Goal: Task Accomplishment & Management: Complete application form

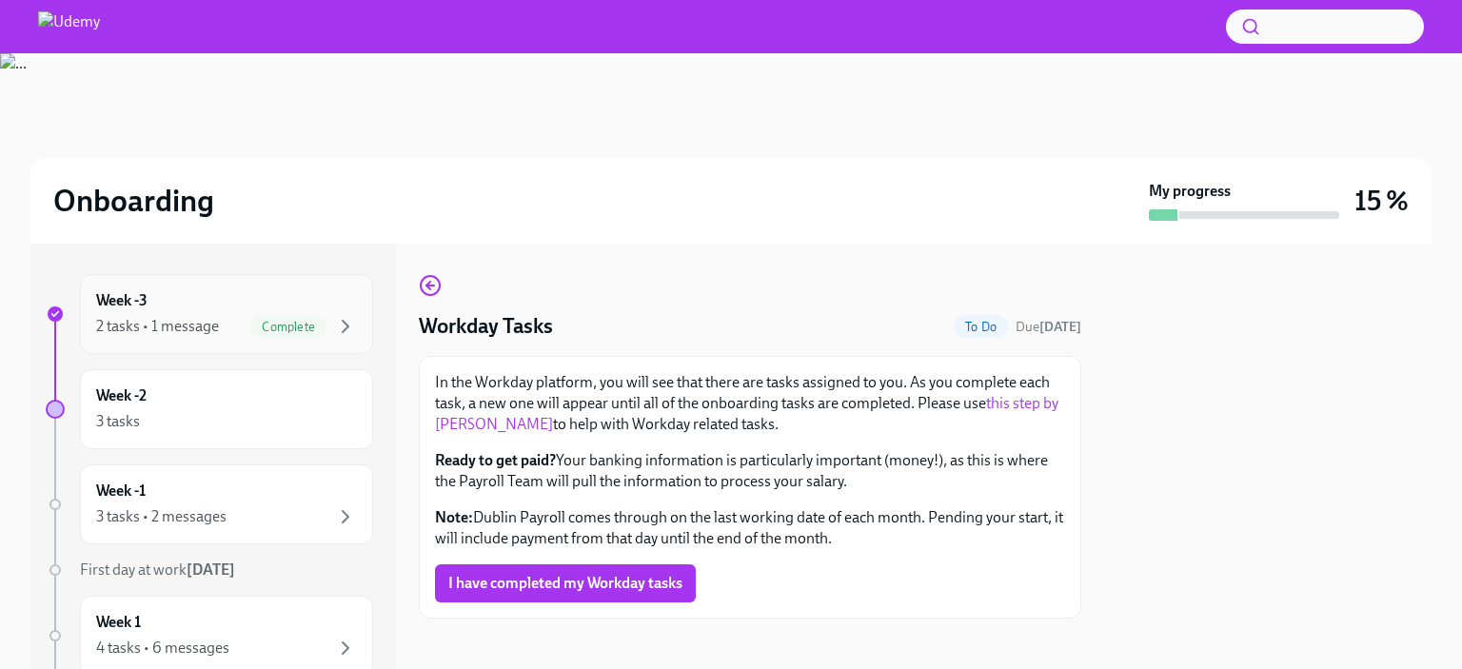
click at [220, 315] on div "2 tasks • 1 message Complete" at bounding box center [226, 326] width 261 height 23
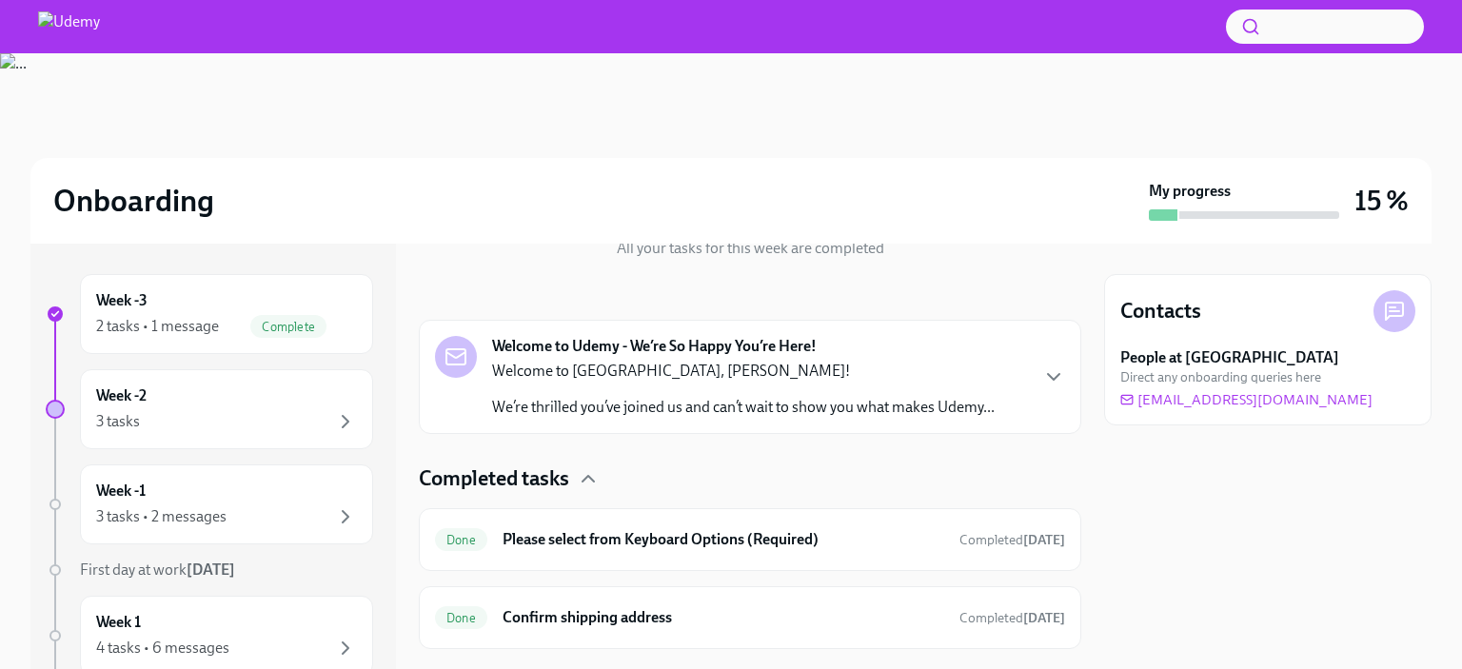
scroll to position [278, 0]
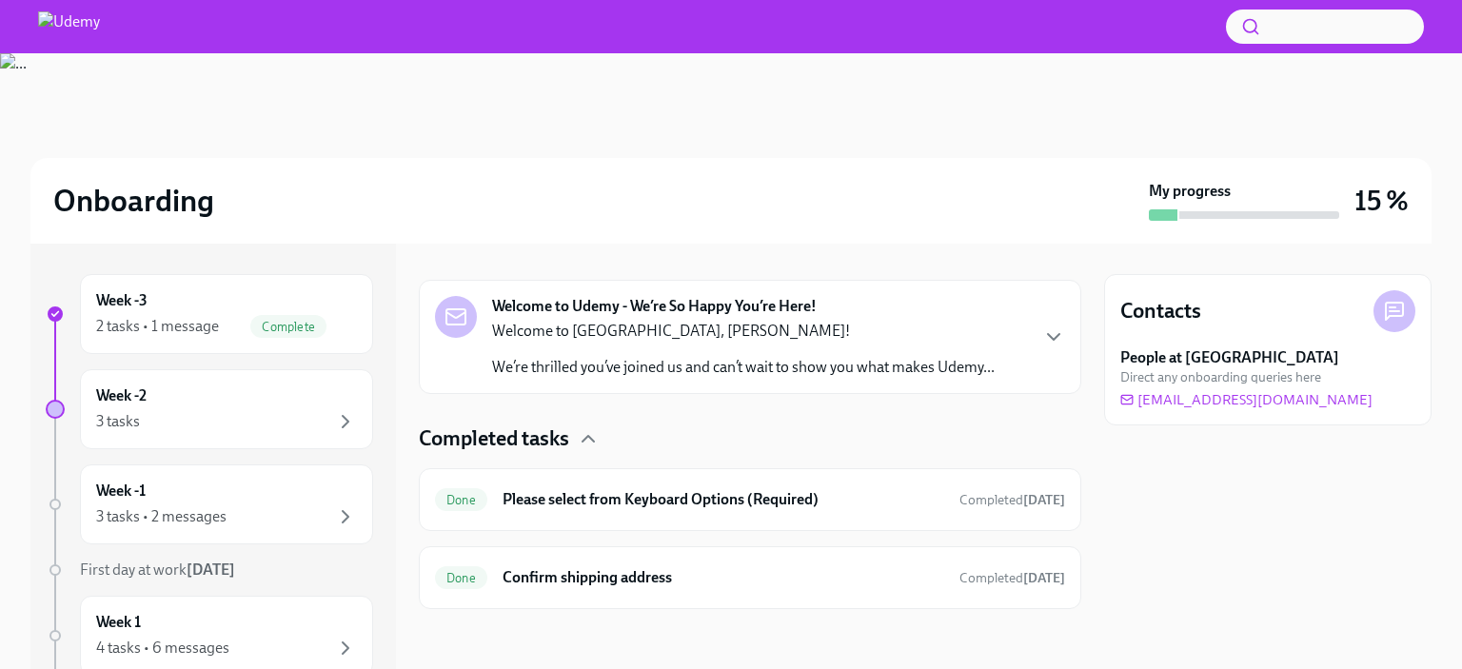
click at [868, 348] on div "Welcome to [GEOGRAPHIC_DATA], [PERSON_NAME]! We’re thrilled you’ve joined us an…" at bounding box center [743, 349] width 502 height 57
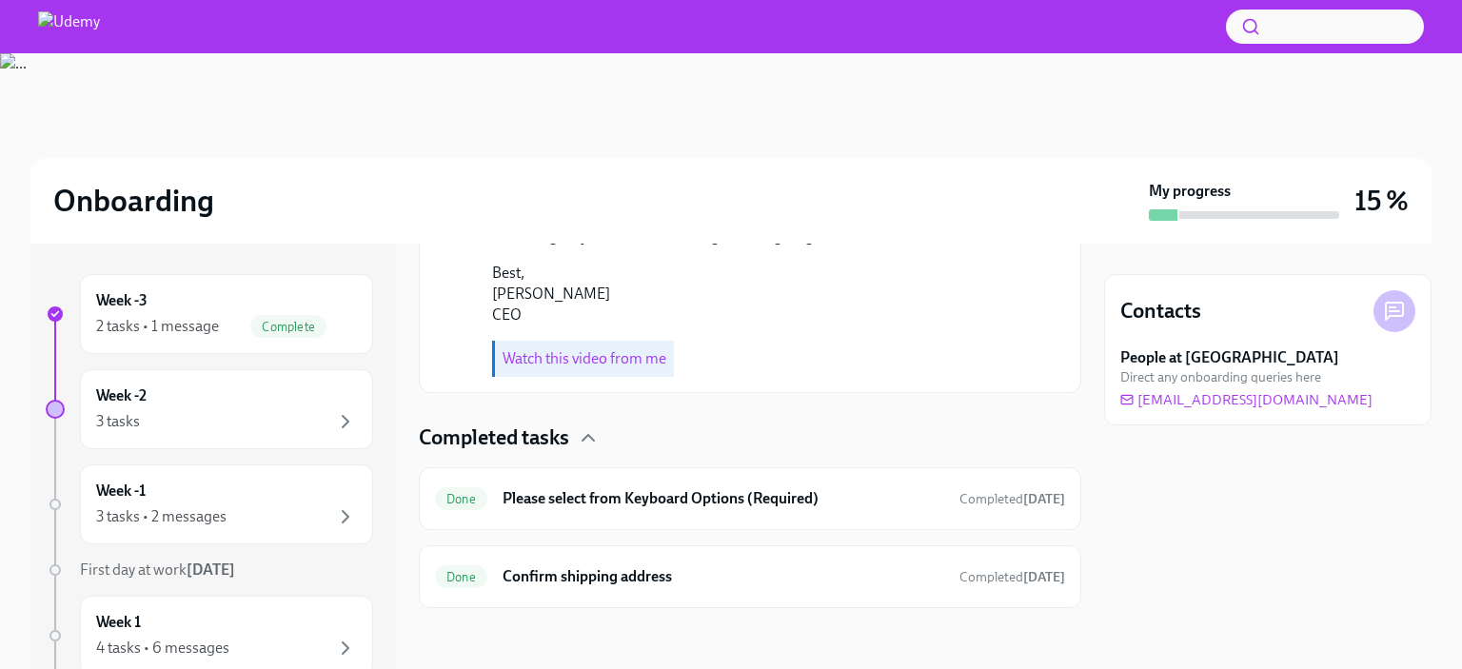
scroll to position [940, 0]
click at [624, 367] on link "Watch this video from me" at bounding box center [584, 358] width 164 height 18
click at [577, 567] on h6 "Confirm shipping address" at bounding box center [723, 576] width 442 height 21
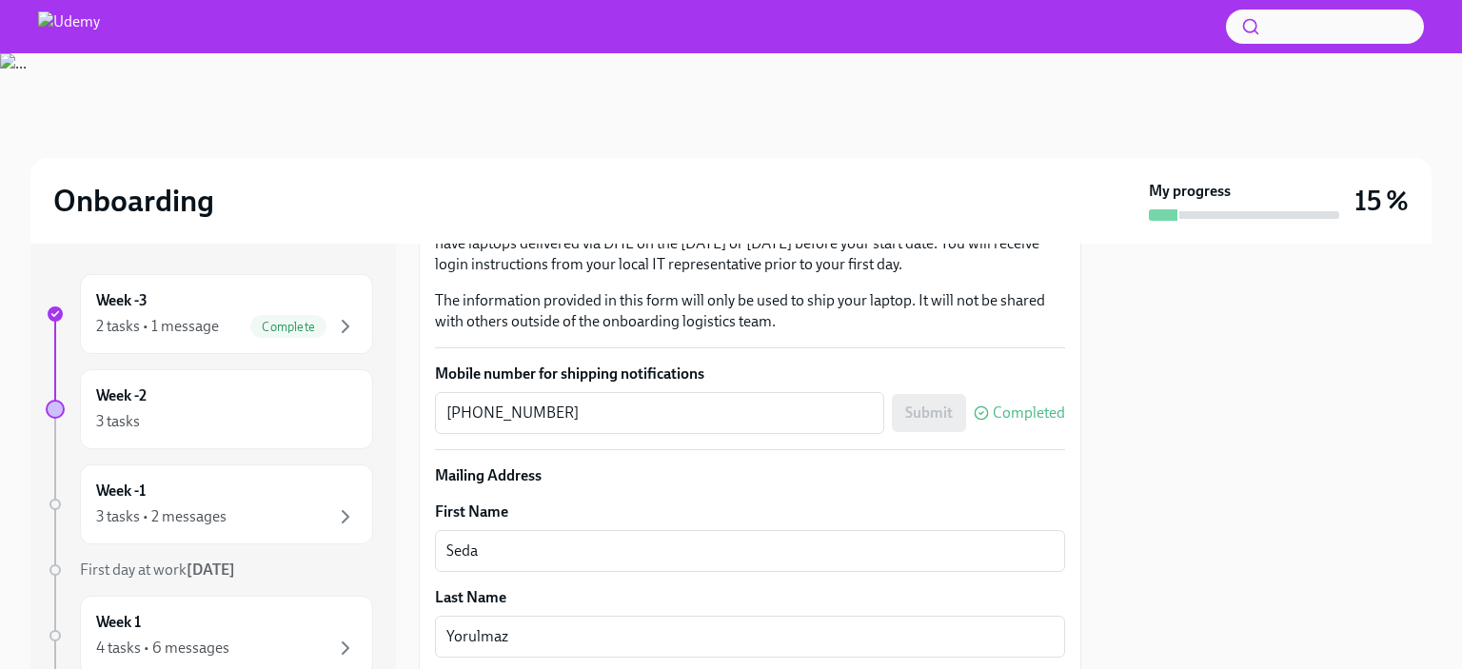
scroll to position [330, 0]
click at [203, 414] on div "3 tasks" at bounding box center [226, 421] width 261 height 23
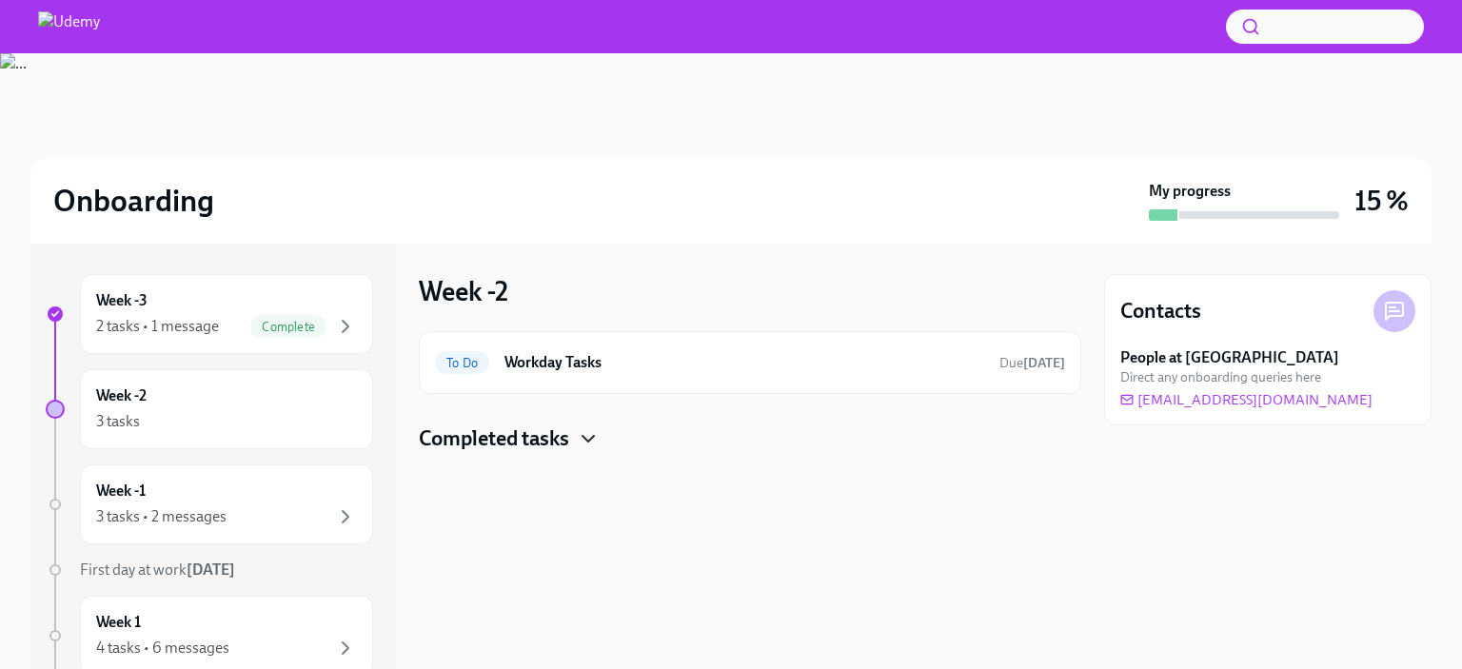
click at [592, 440] on icon "button" at bounding box center [587, 439] width 11 height 6
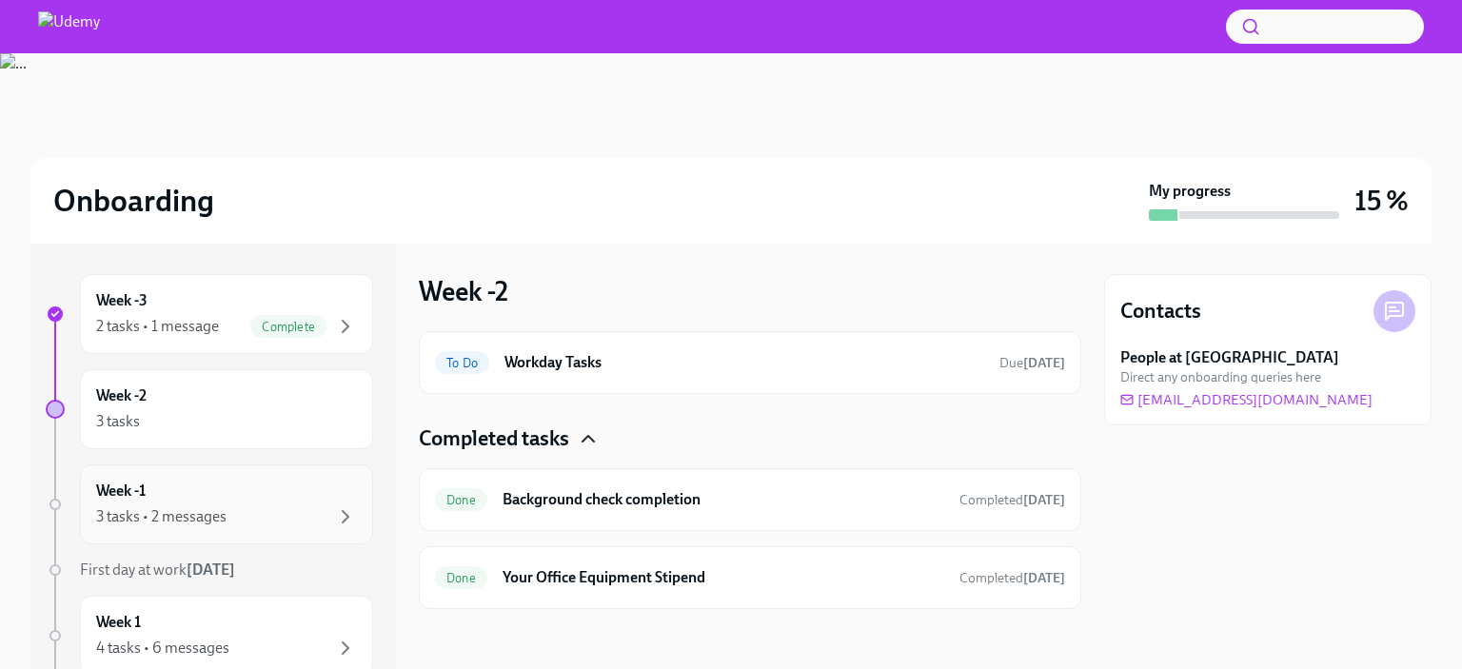
click at [267, 508] on div "3 tasks • 2 messages" at bounding box center [226, 516] width 261 height 23
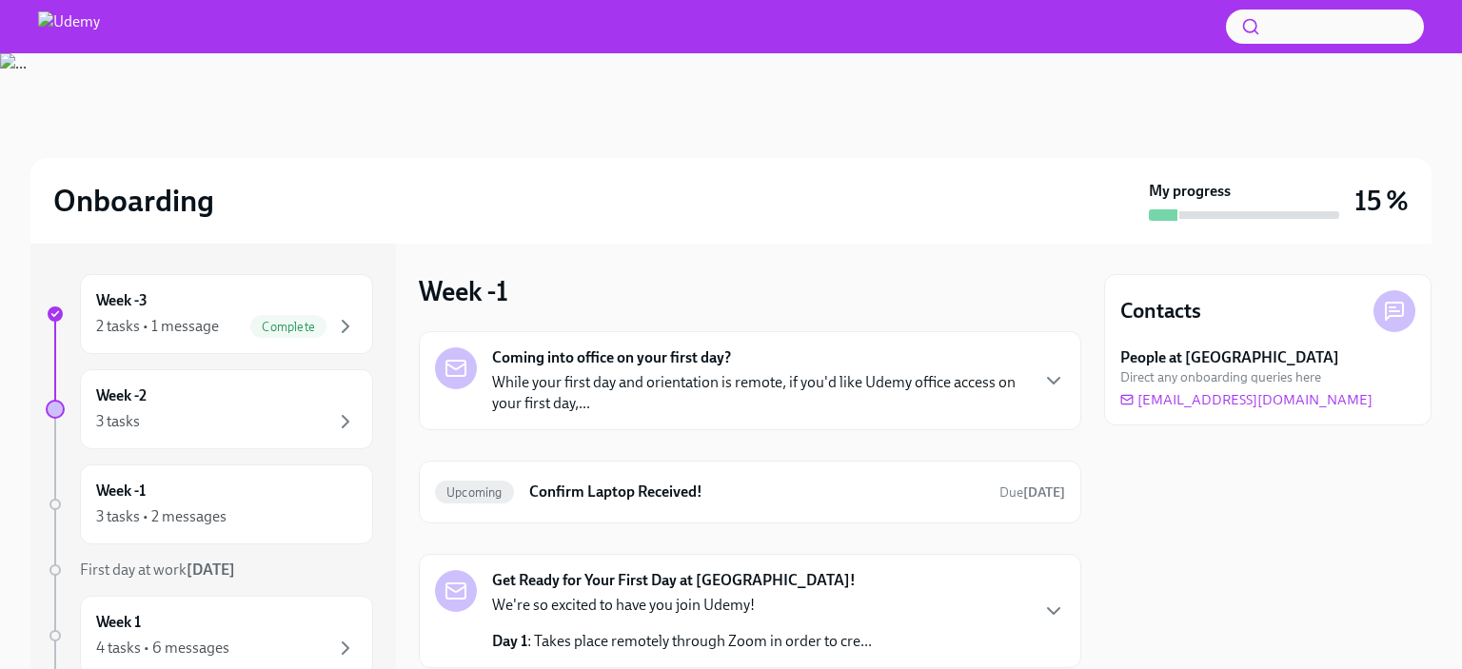
click at [762, 413] on p "While your first day and orientation is remote, if you'd like Udemy office acce…" at bounding box center [759, 393] width 535 height 42
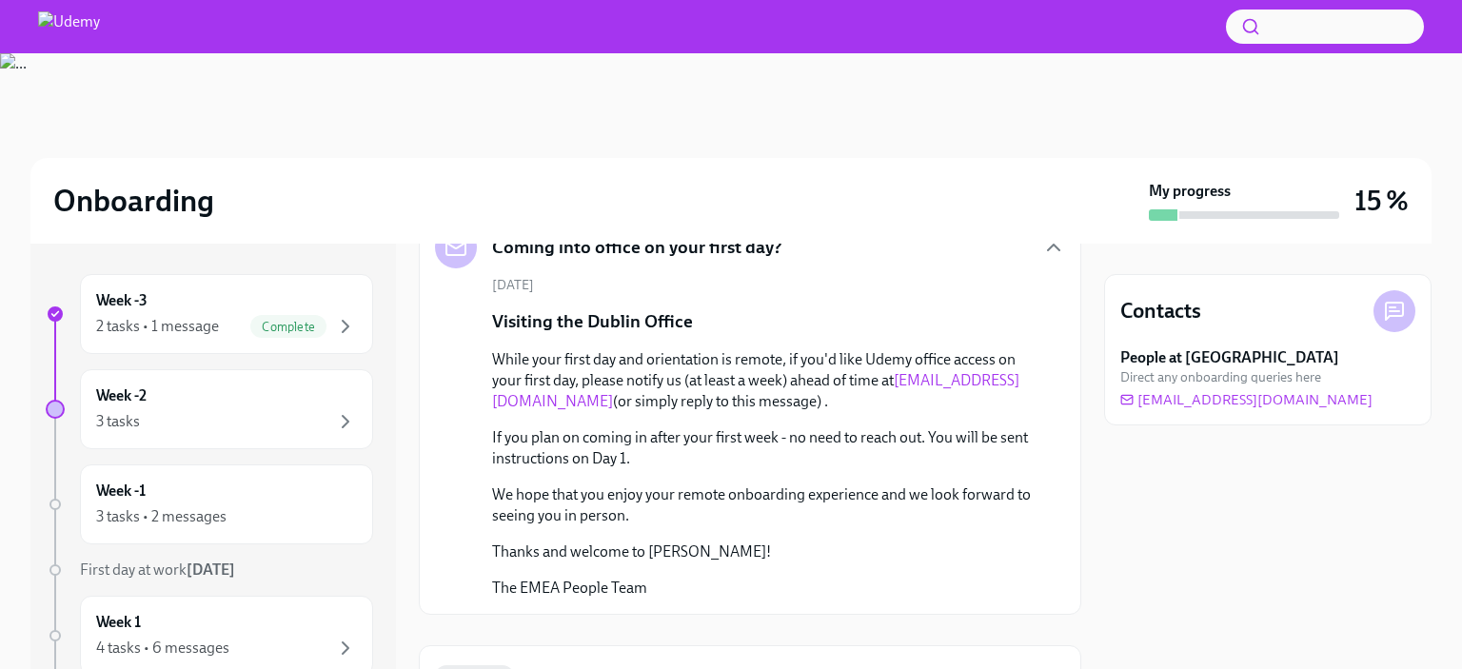
scroll to position [70, 0]
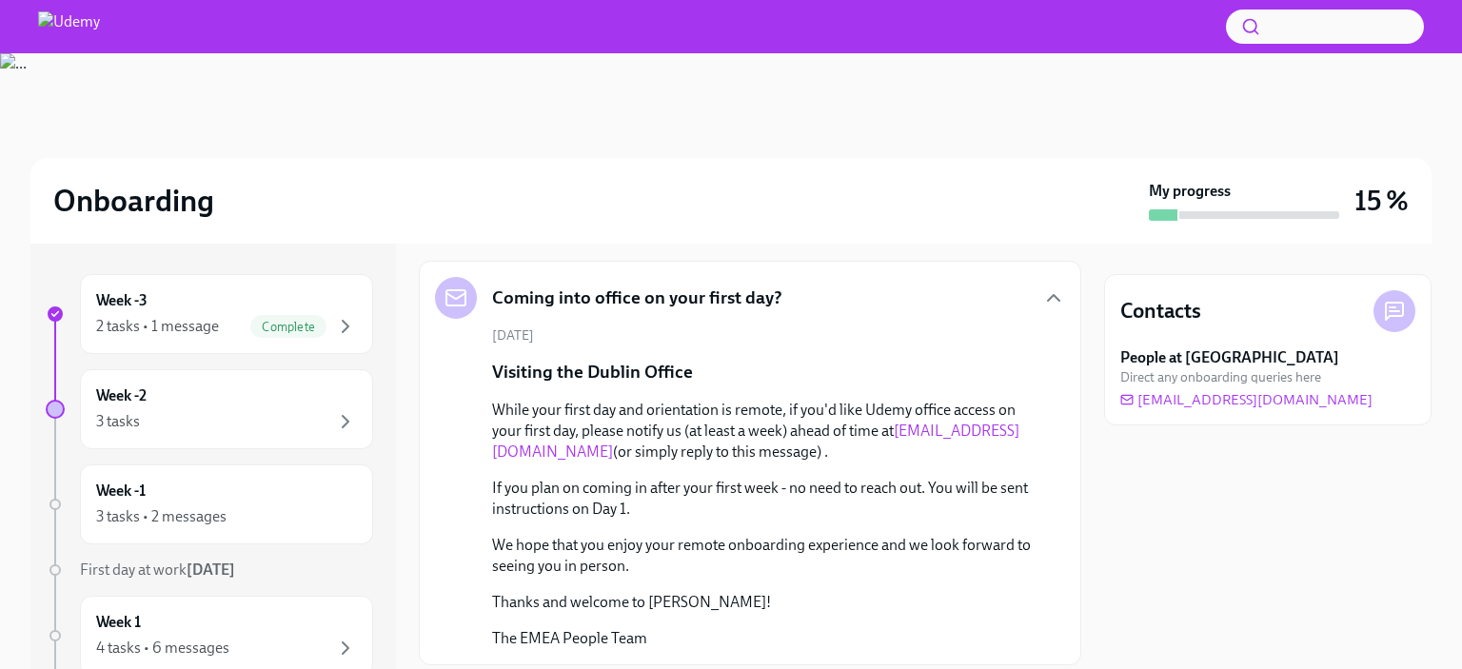
click at [850, 309] on div "Coming into office on your first day?" at bounding box center [750, 298] width 630 height 42
click at [1042, 298] on icon "button" at bounding box center [1053, 297] width 23 height 23
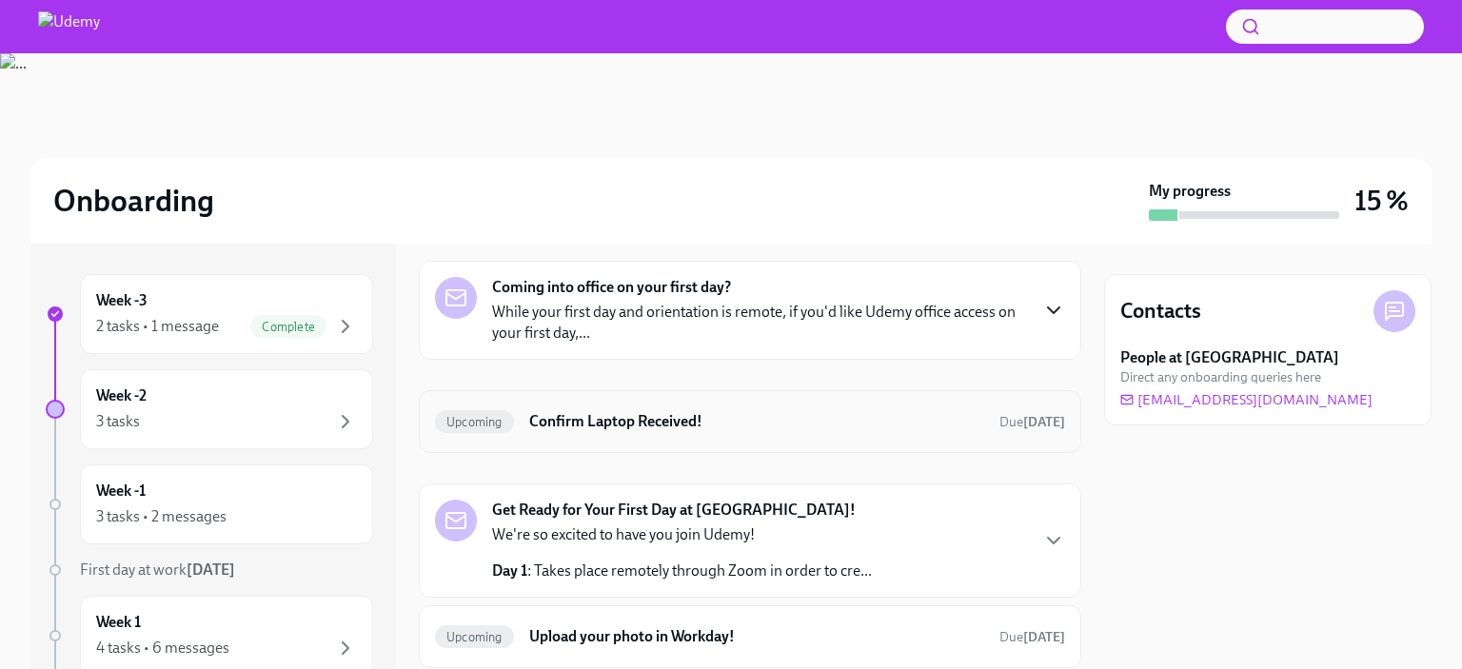
click at [793, 415] on h6 "Confirm Laptop Received!" at bounding box center [756, 421] width 455 height 21
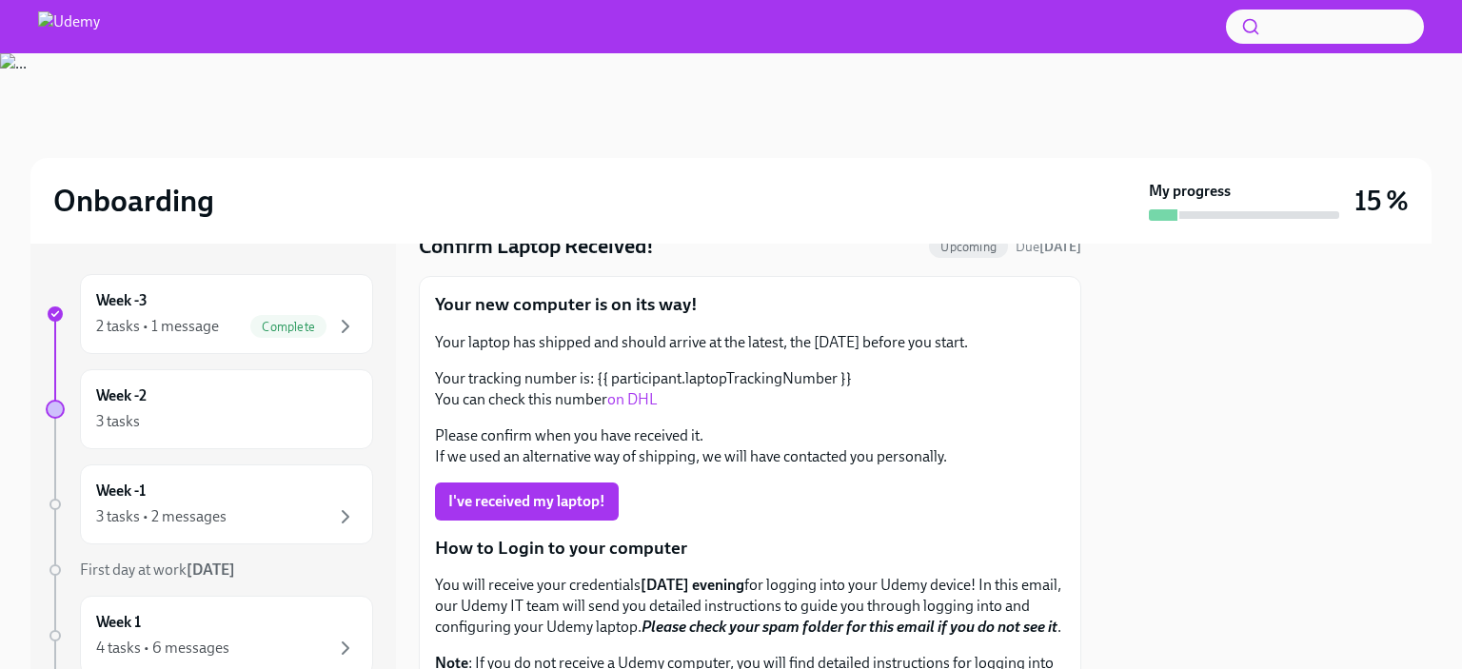
scroll to position [34, 0]
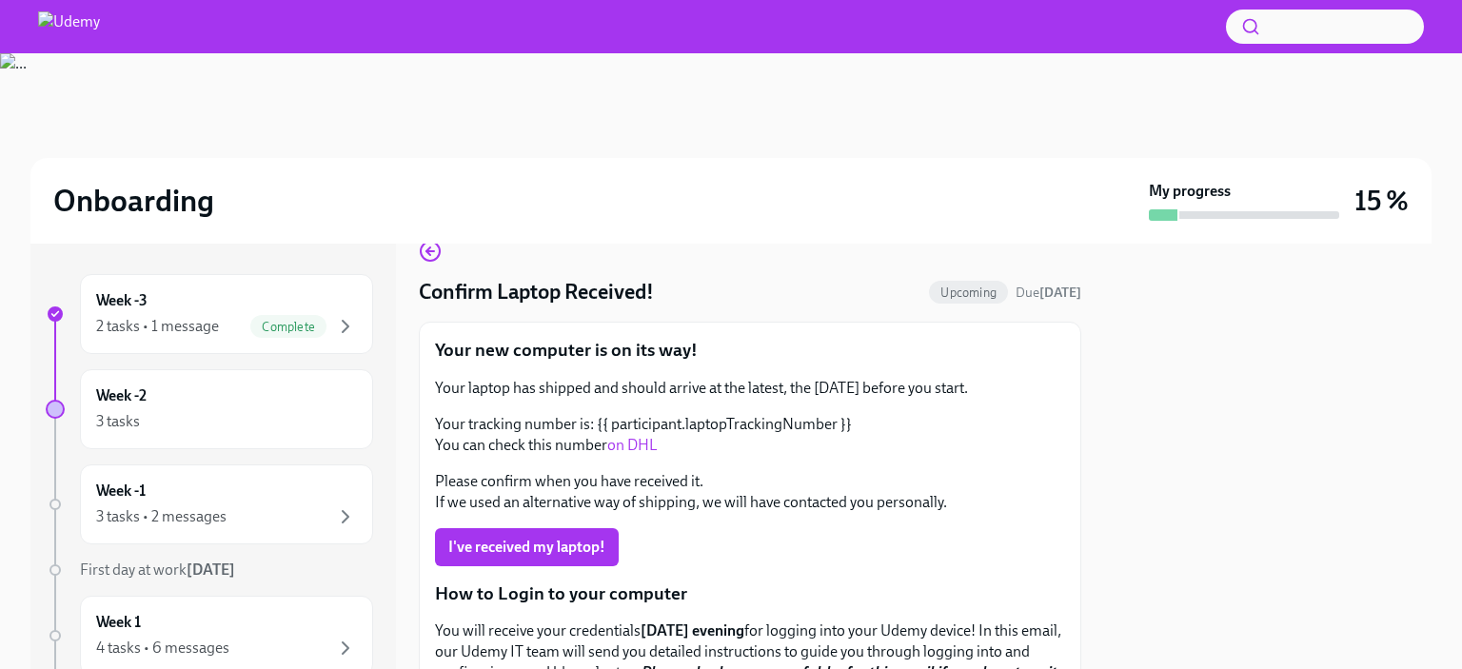
click at [756, 307] on div "Confirm Laptop Received! Upcoming Due [DATE] Your new computer is on its way! Y…" at bounding box center [750, 661] width 662 height 843
click at [433, 254] on icon "button" at bounding box center [430, 251] width 23 height 23
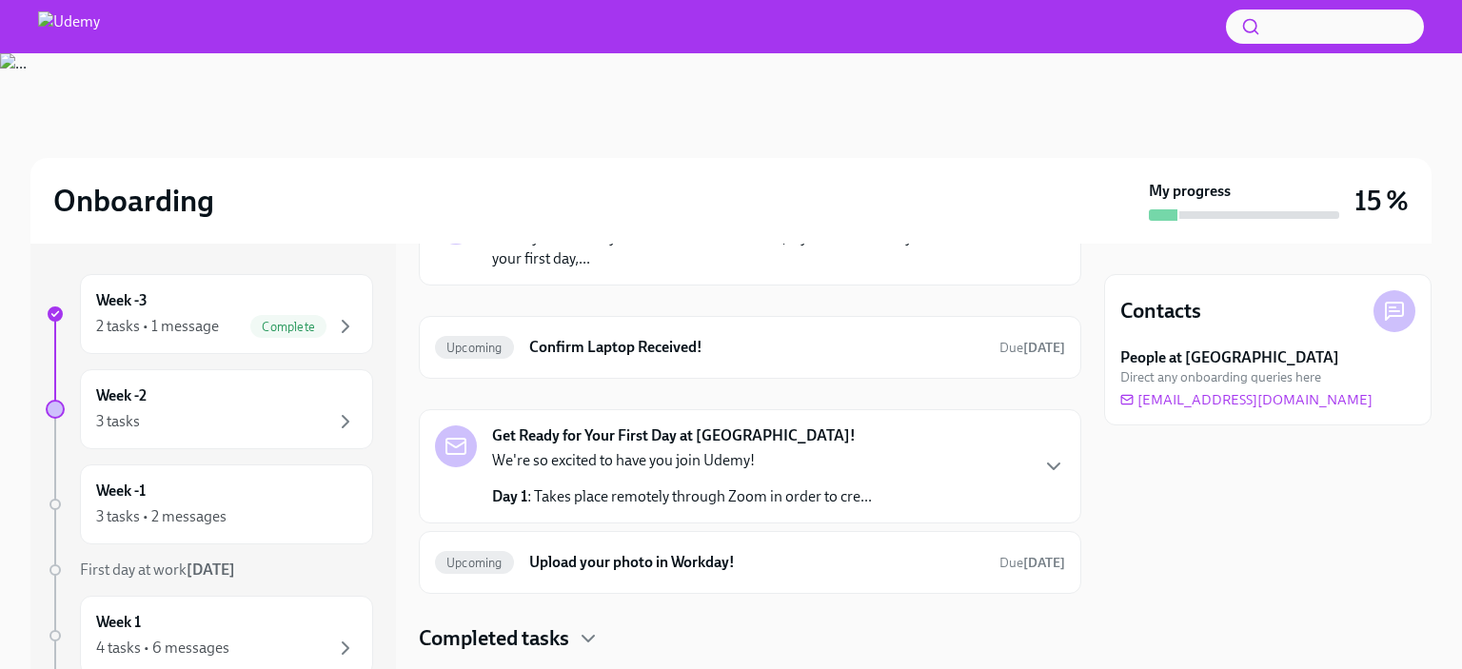
scroll to position [159, 0]
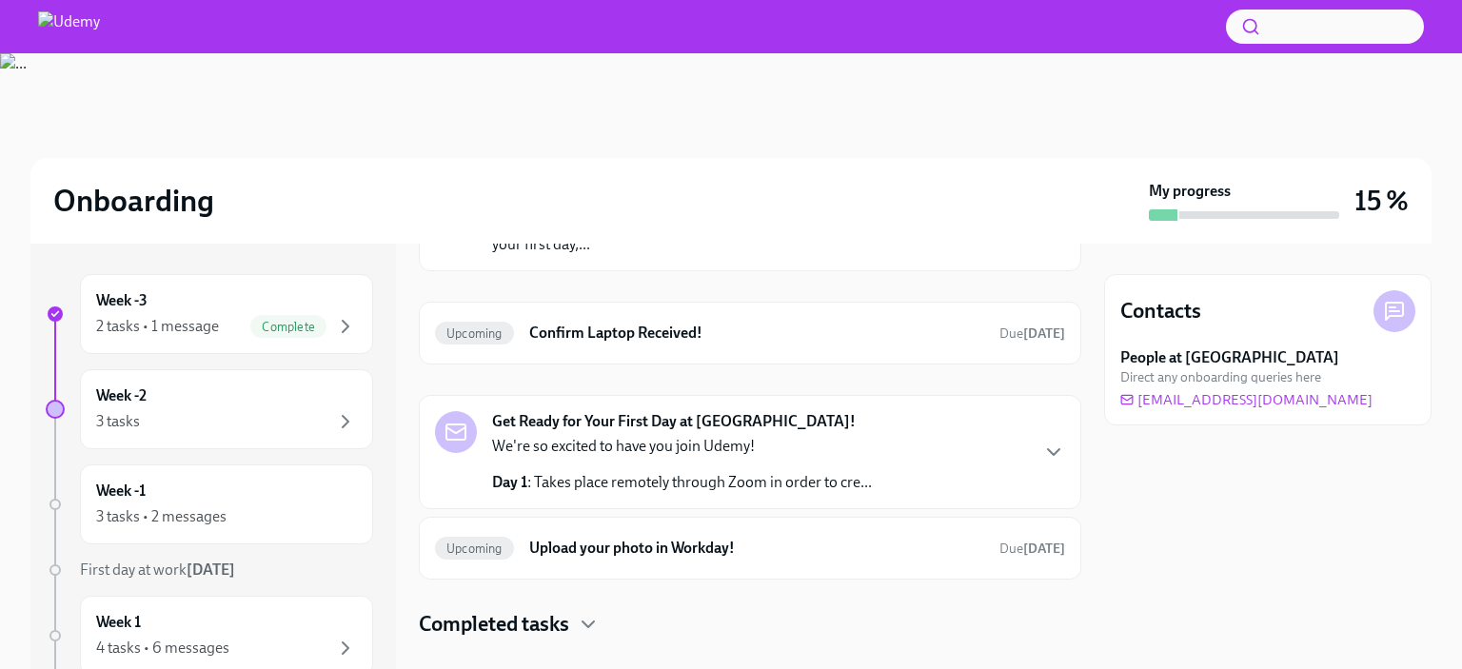
click at [852, 433] on div "Get Ready for Your First Day at [GEOGRAPHIC_DATA]! We're so excited to have you…" at bounding box center [682, 452] width 380 height 82
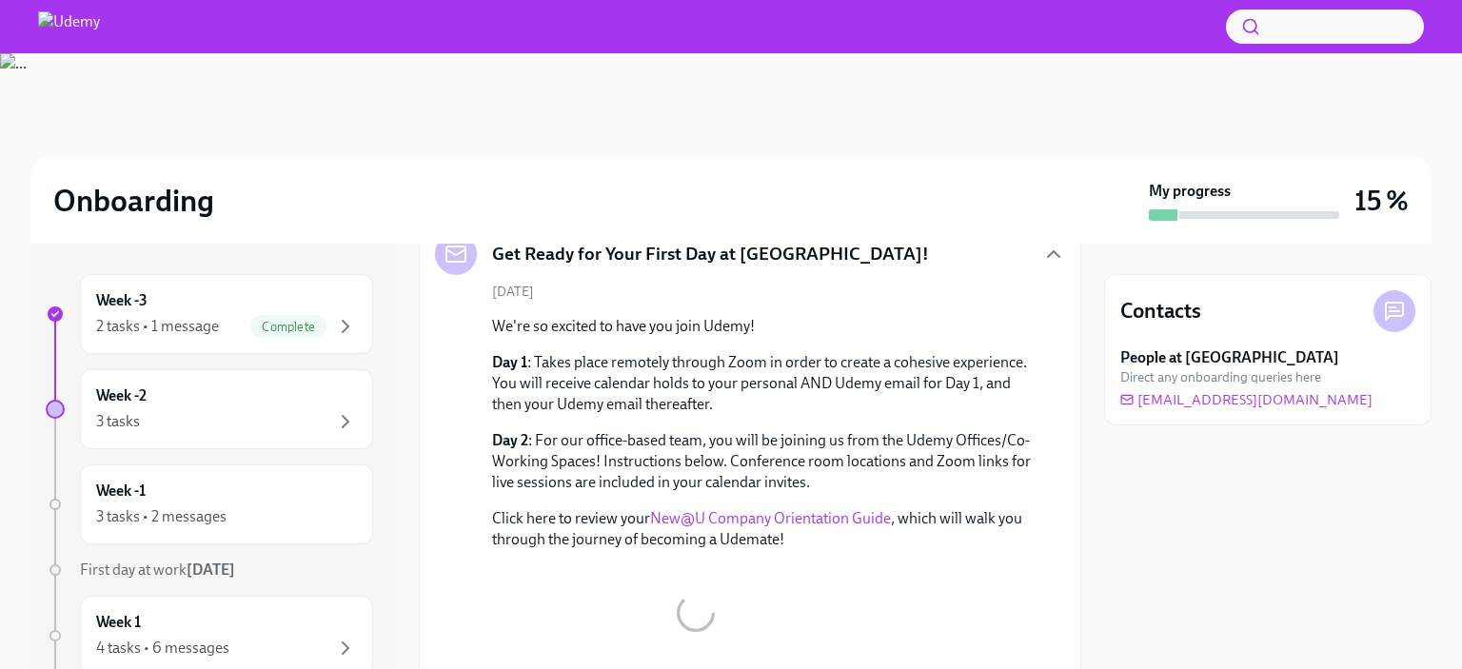
scroll to position [338, 0]
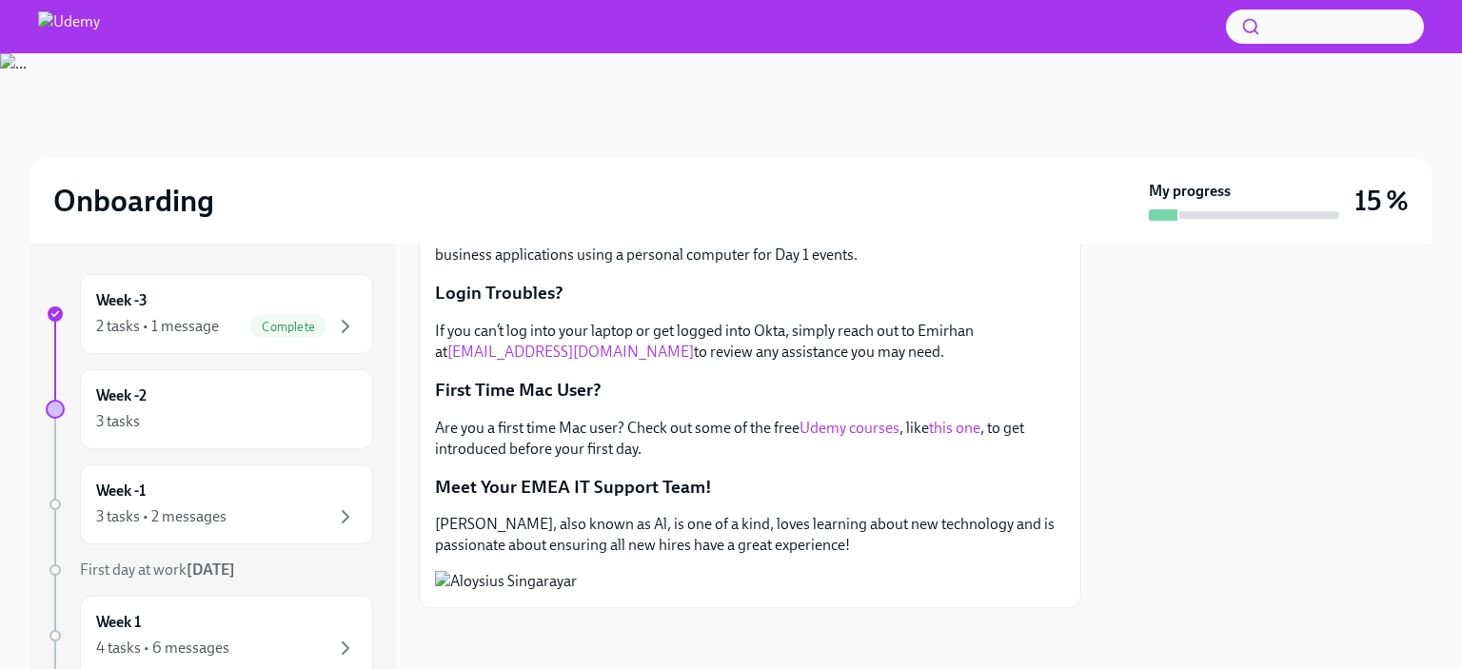
scroll to position [531, 0]
click at [960, 426] on link "this one" at bounding box center [954, 428] width 51 height 18
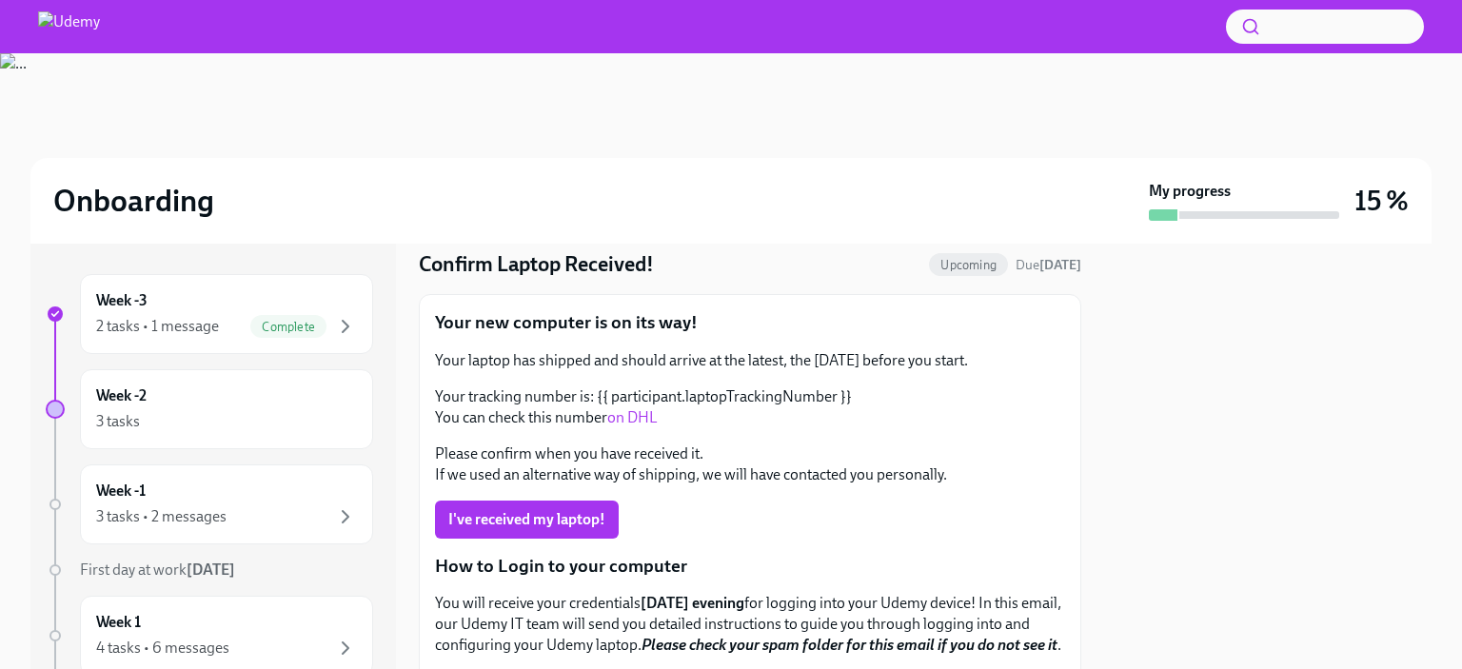
scroll to position [0, 0]
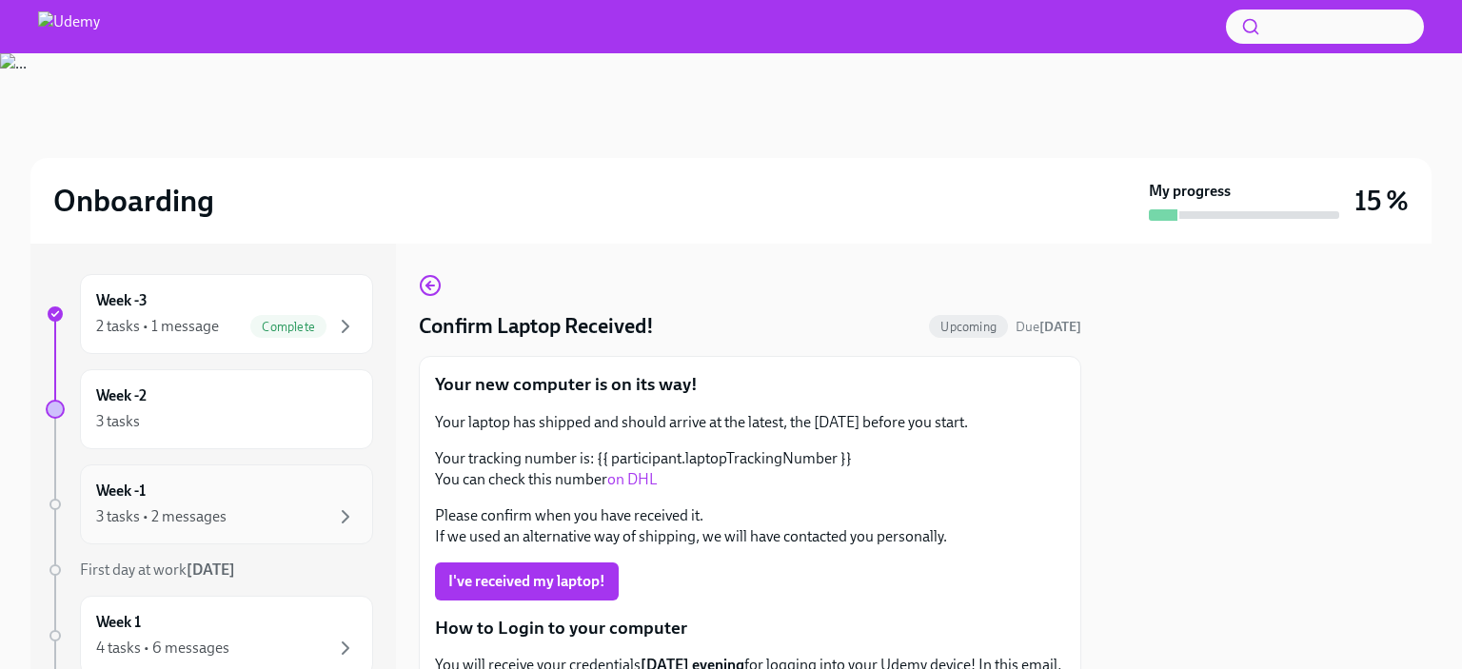
click at [225, 484] on div "Week -1 3 tasks • 2 messages" at bounding box center [226, 505] width 261 height 48
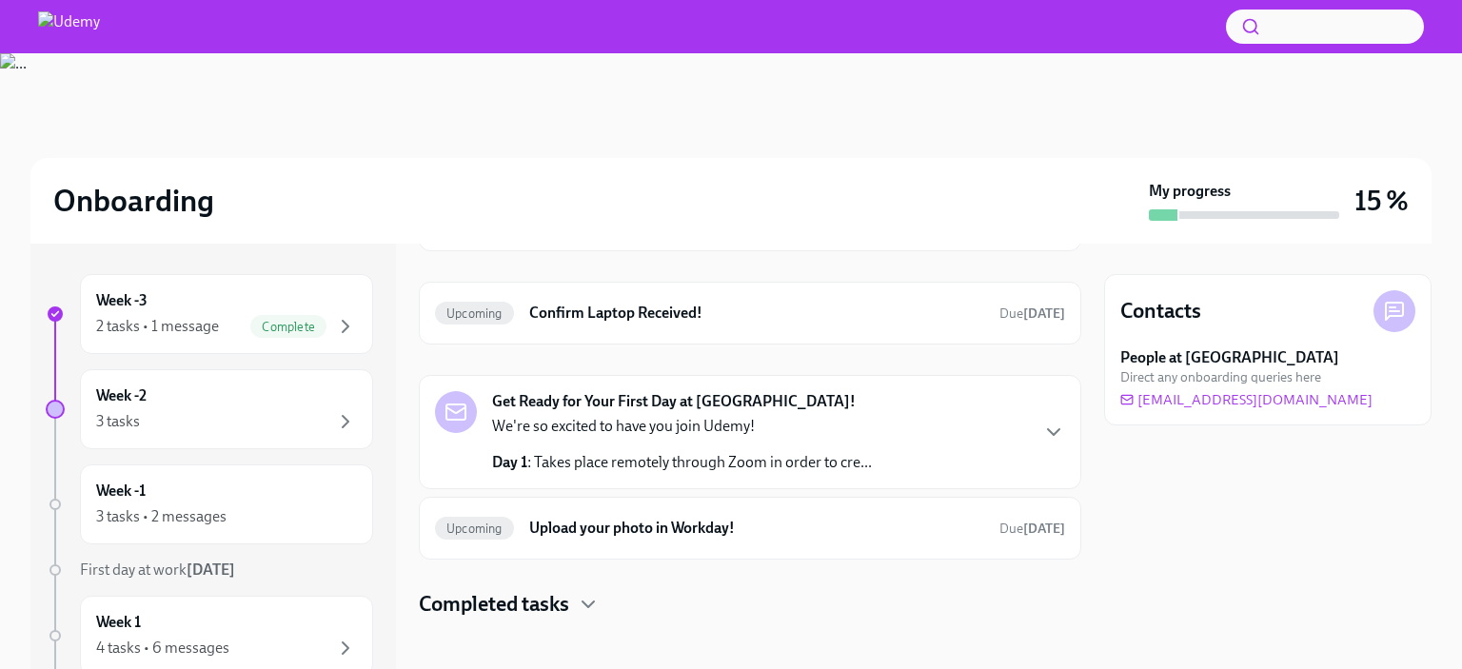
scroll to position [187, 0]
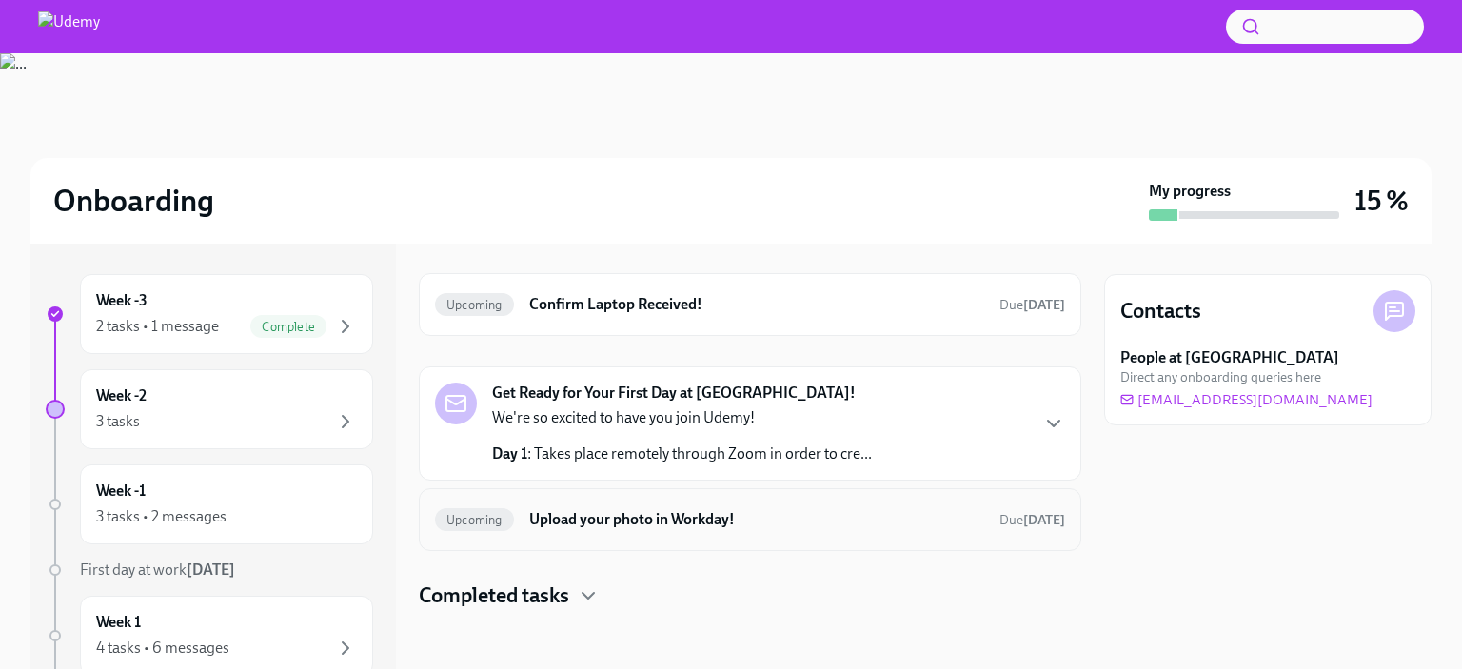
click at [830, 518] on h6 "Upload your photo in Workday!" at bounding box center [756, 519] width 455 height 21
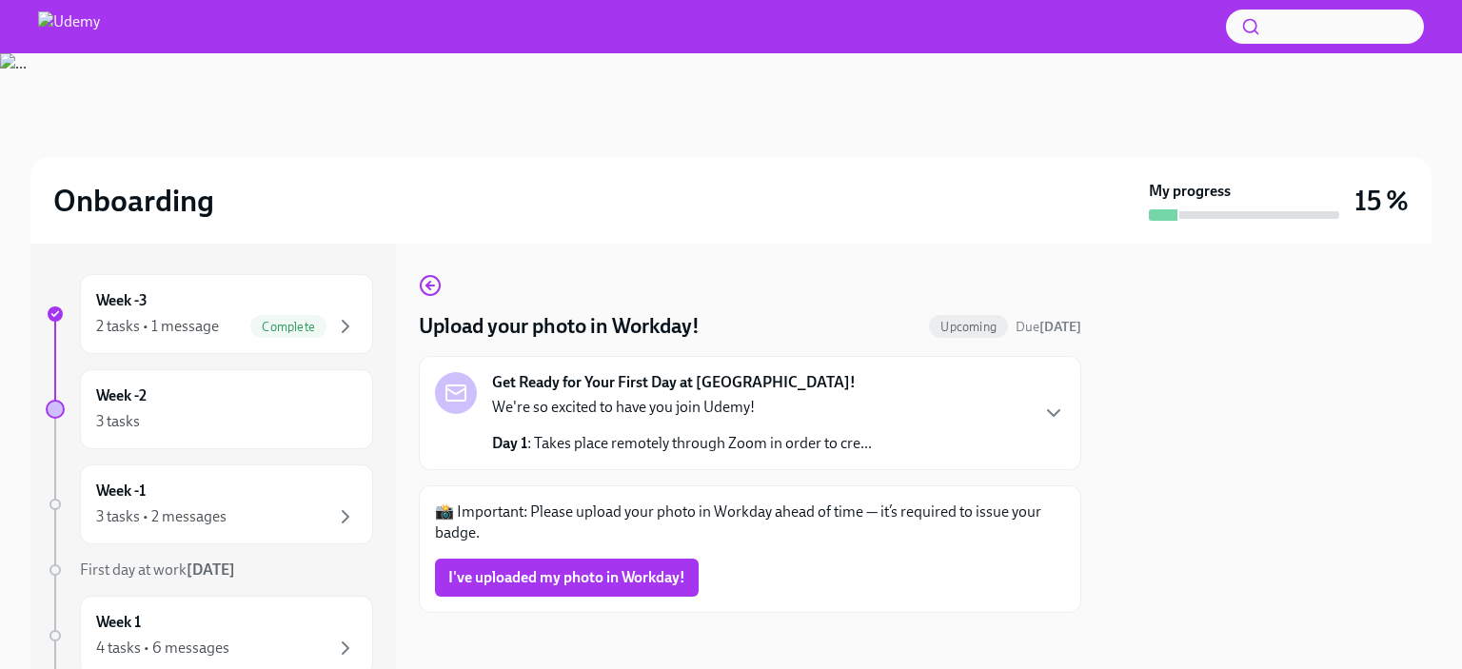
scroll to position [4, 0]
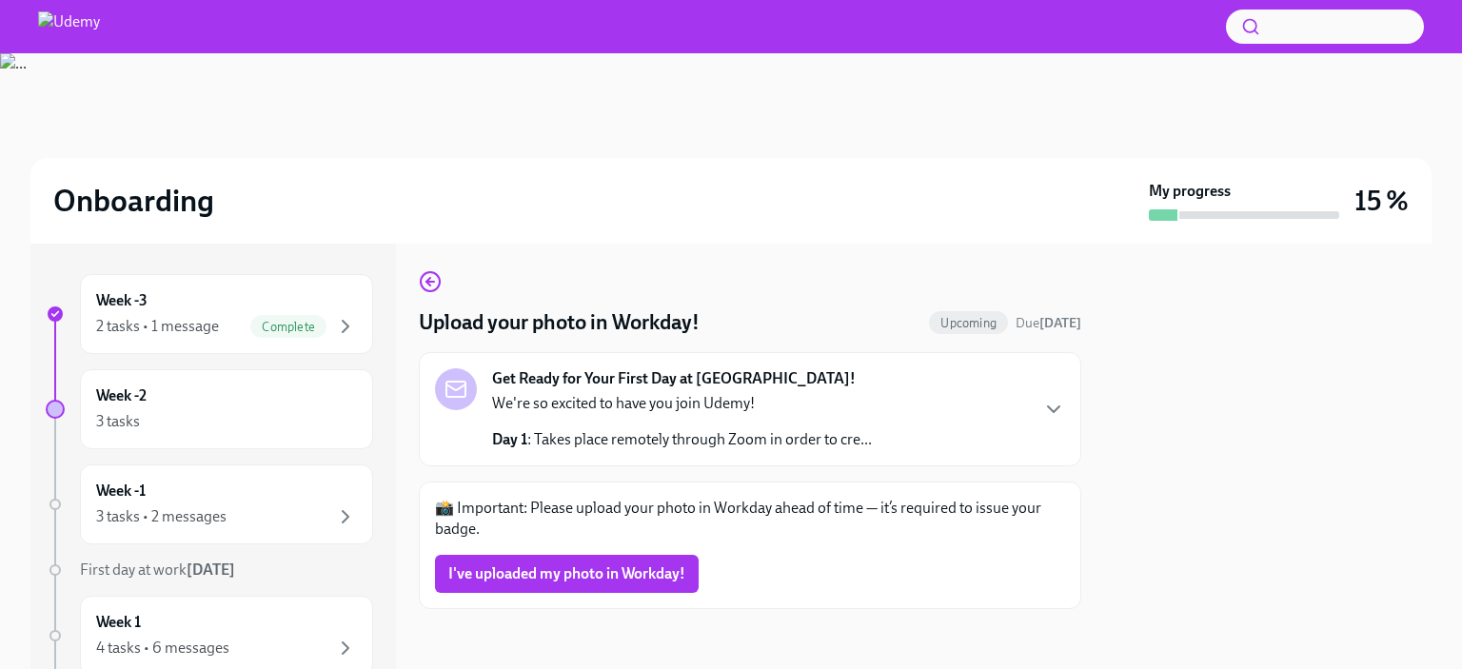
click at [941, 380] on div "Get Ready for Your First Day at [GEOGRAPHIC_DATA]! We're so excited to have you…" at bounding box center [750, 409] width 630 height 82
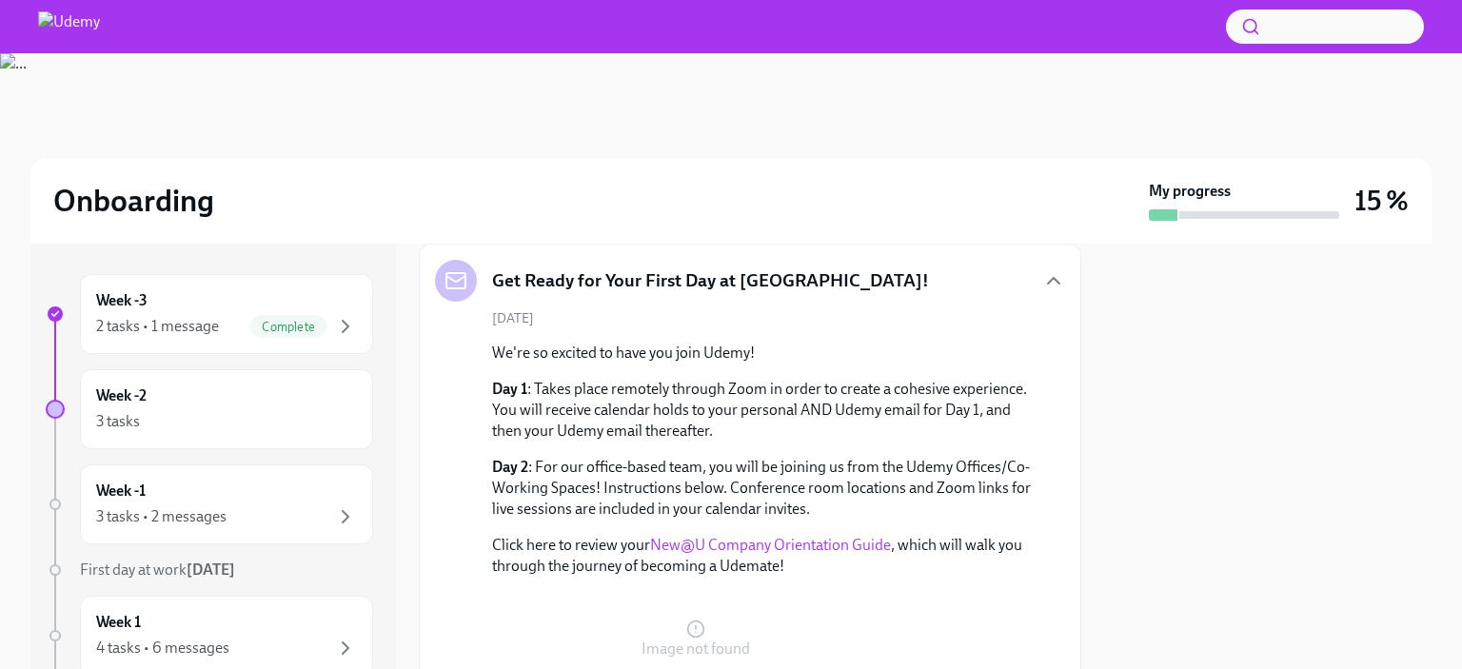
scroll to position [112, 0]
click at [1042, 275] on icon "button" at bounding box center [1053, 280] width 23 height 23
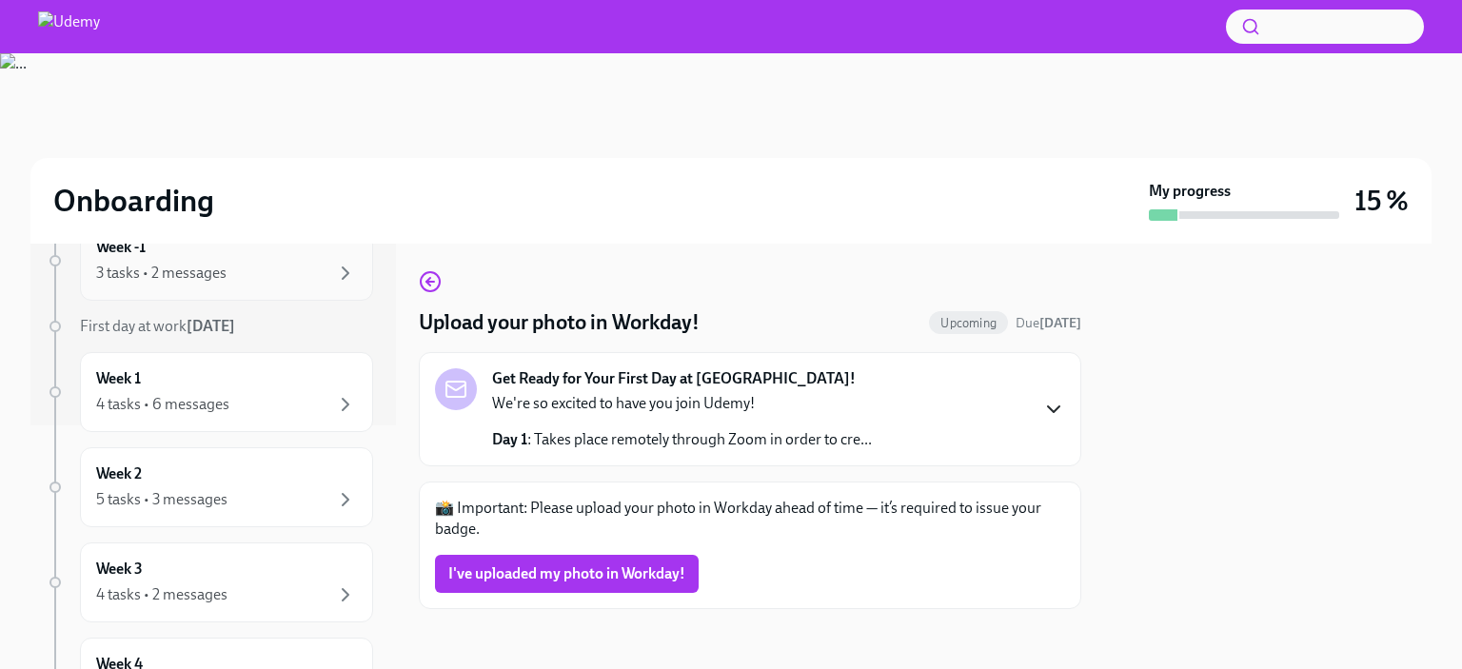
scroll to position [268, 0]
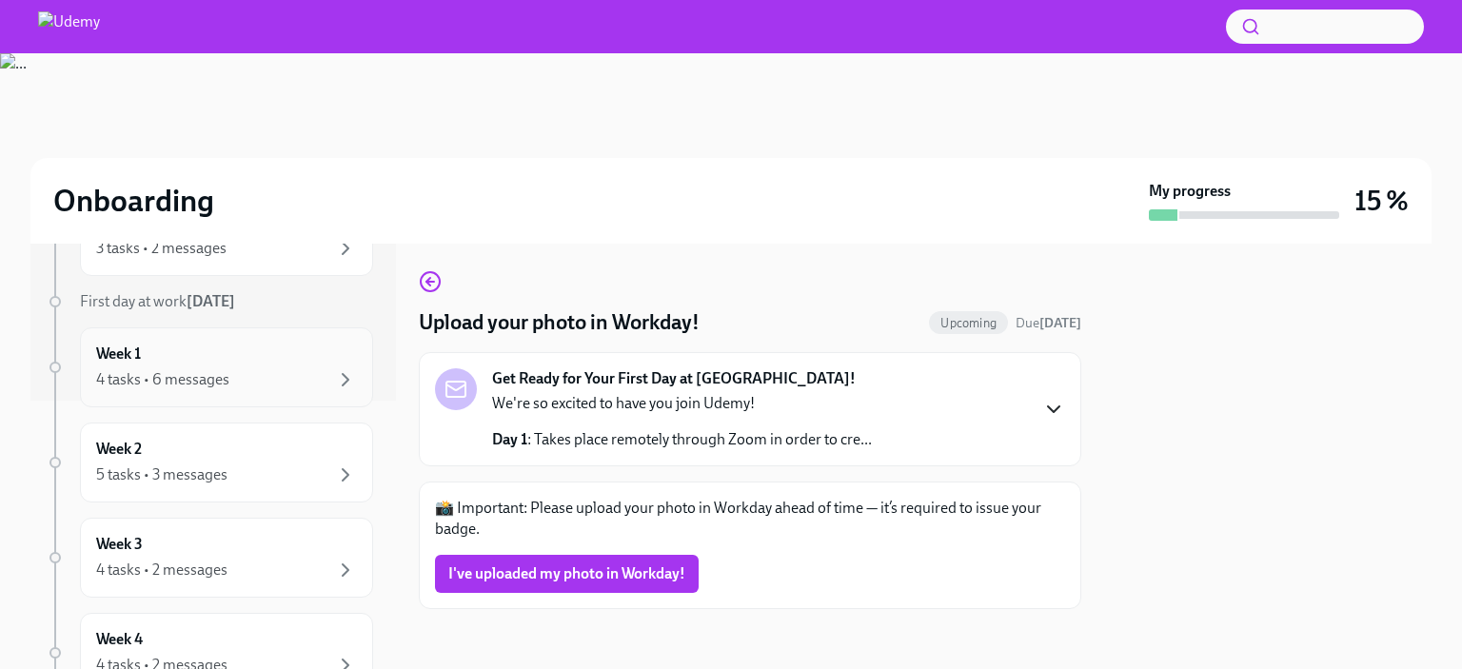
click at [252, 371] on div "4 tasks • 6 messages" at bounding box center [226, 379] width 261 height 23
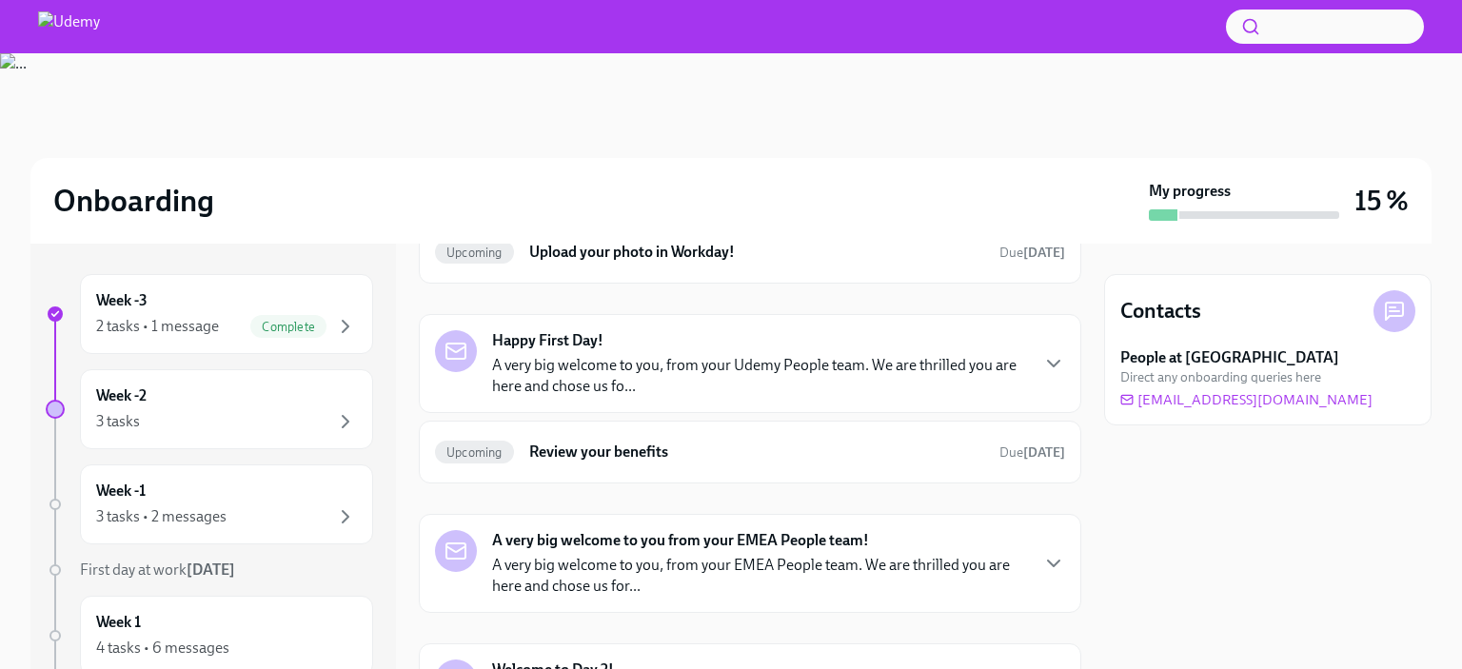
scroll to position [125, 0]
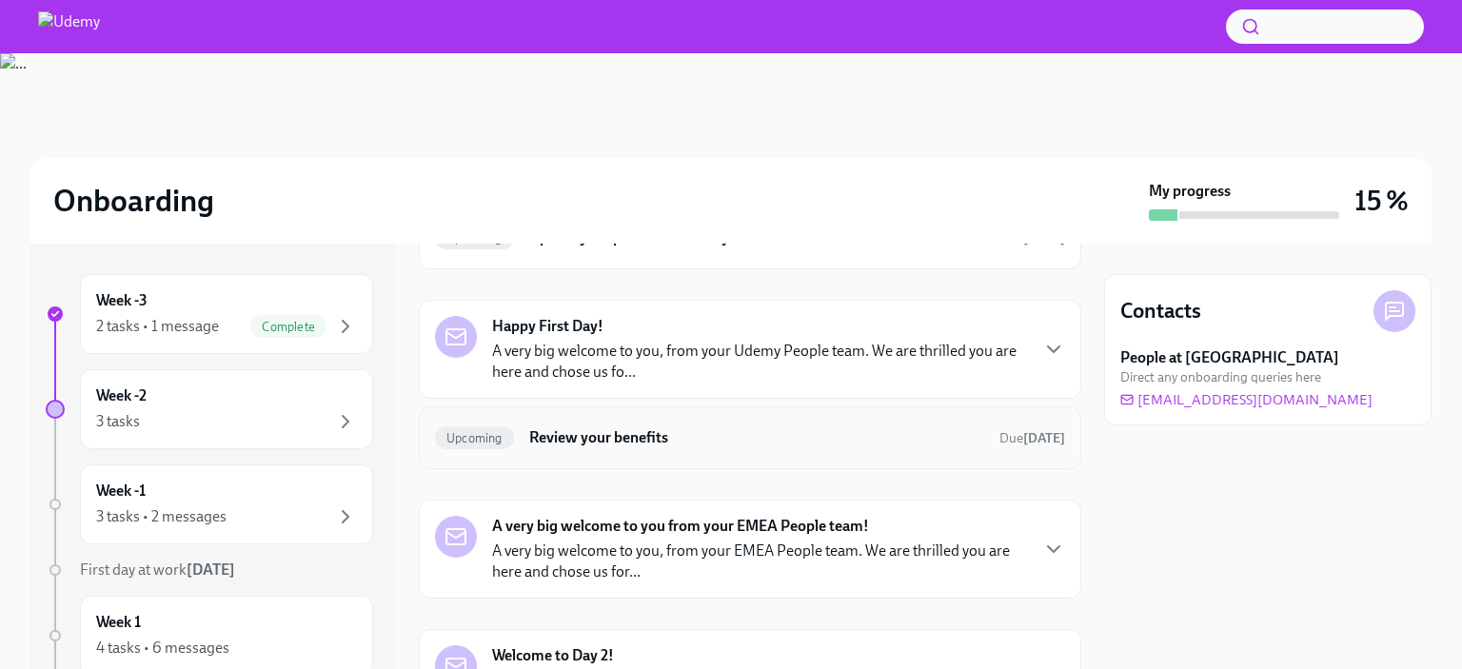
click at [633, 442] on h6 "Review your benefits" at bounding box center [756, 437] width 455 height 21
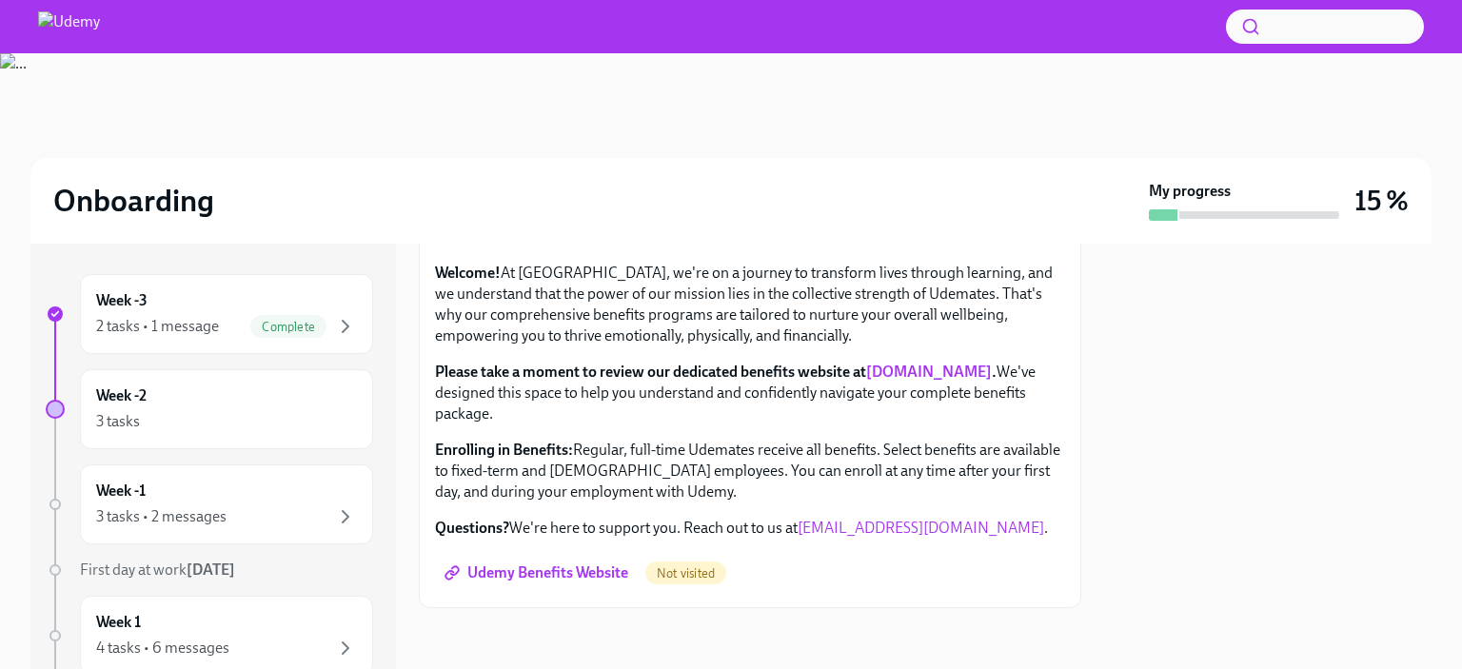
scroll to position [584, 0]
click at [227, 501] on div "Week -1 3 tasks • 2 messages" at bounding box center [226, 505] width 261 height 48
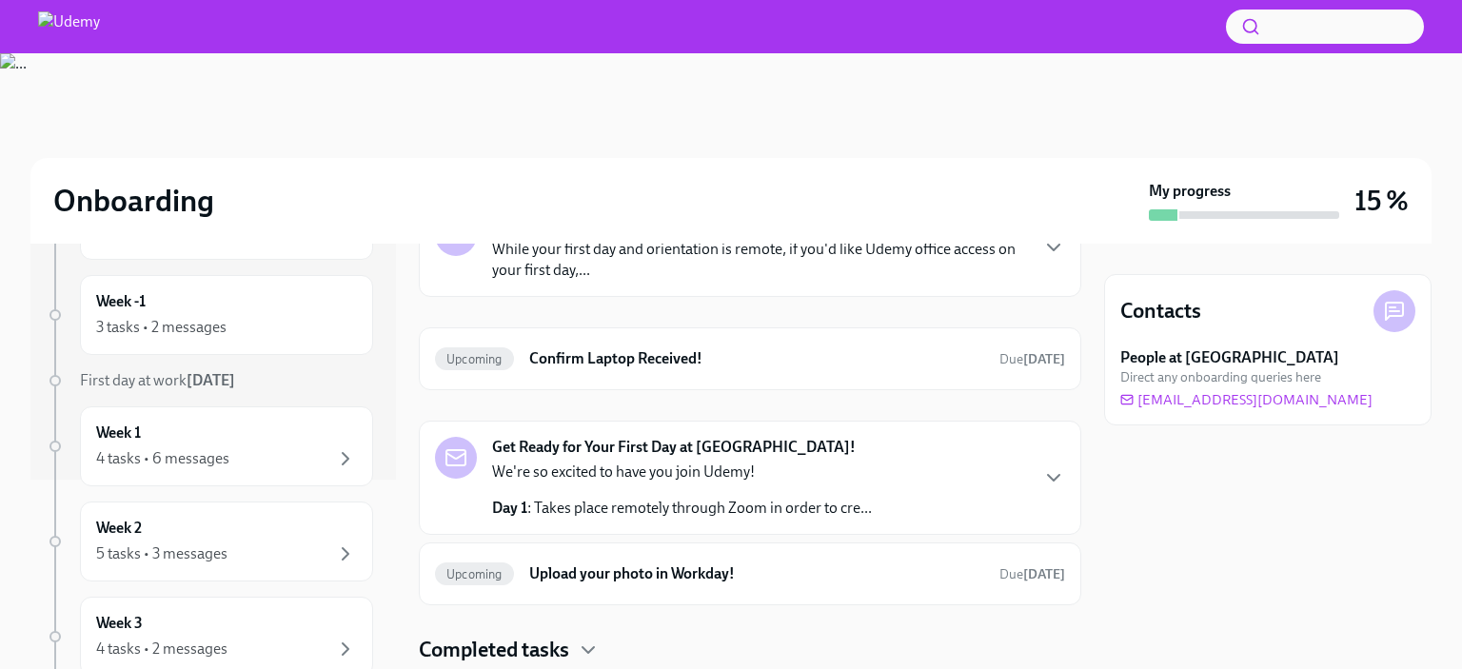
scroll to position [190, 0]
click at [244, 513] on div "Week 2 5 tasks • 3 messages" at bounding box center [226, 541] width 293 height 80
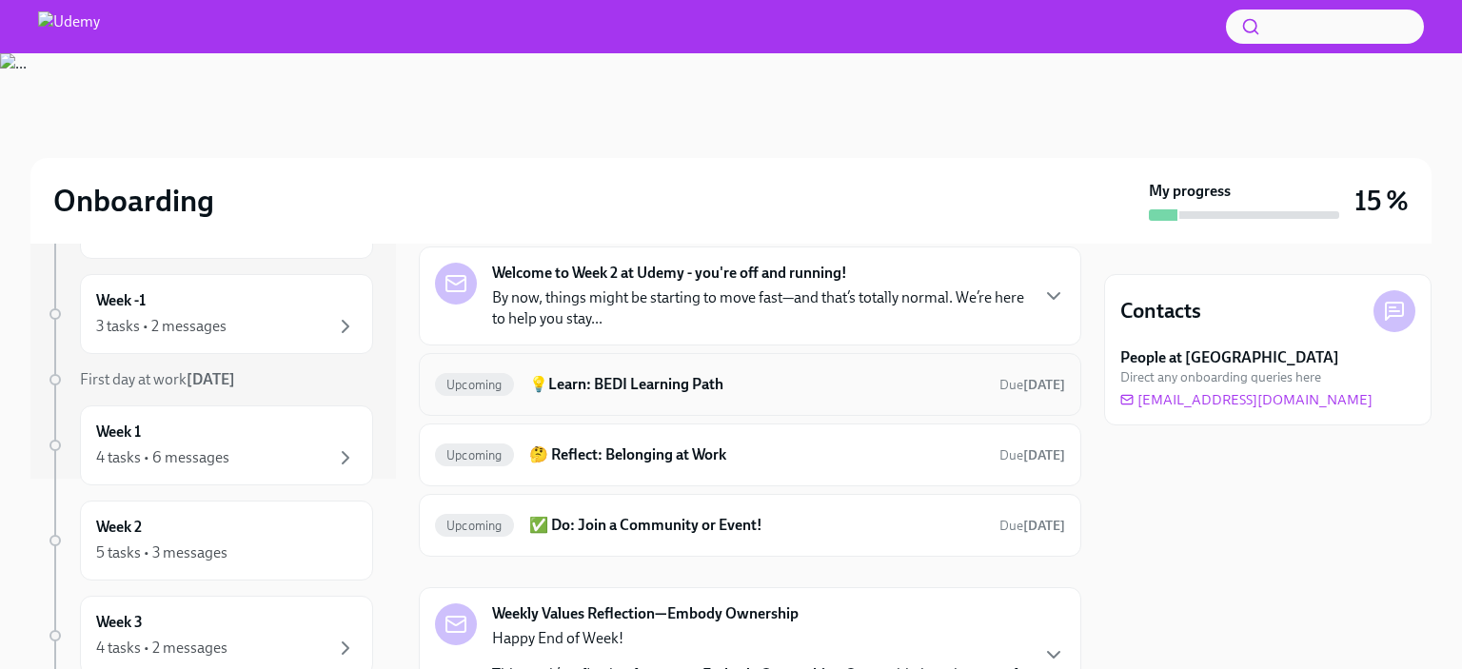
scroll to position [304, 0]
